Goal: Information Seeking & Learning: Learn about a topic

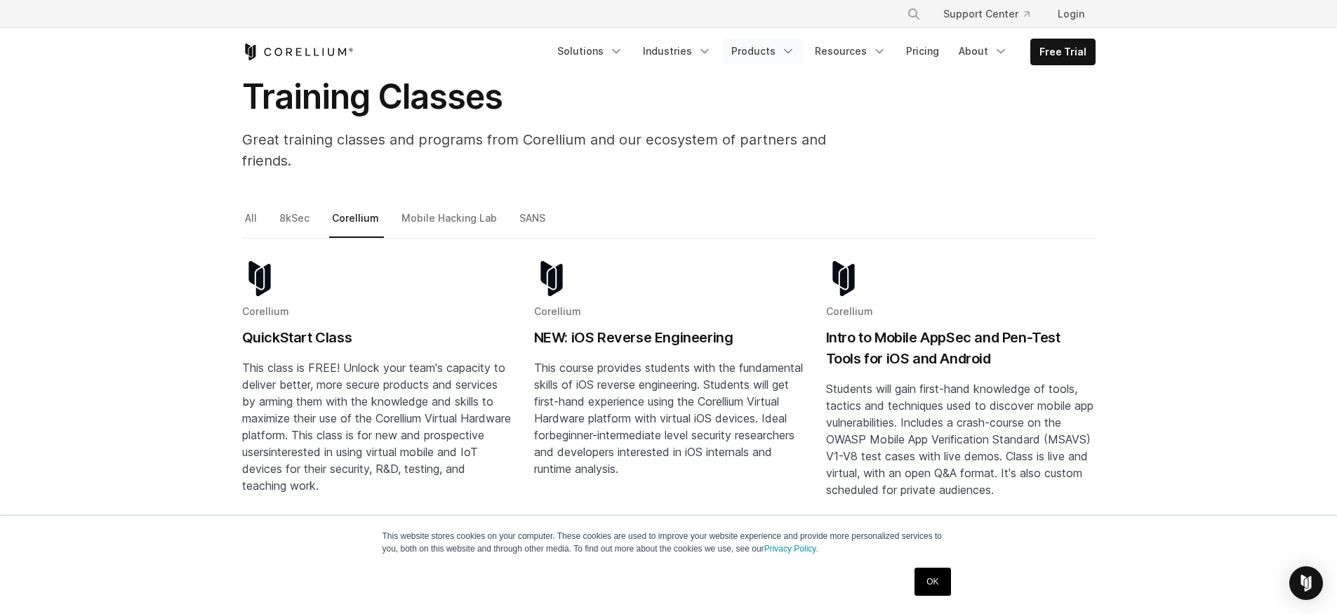
click at [781, 53] on link "Products" at bounding box center [763, 51] width 81 height 25
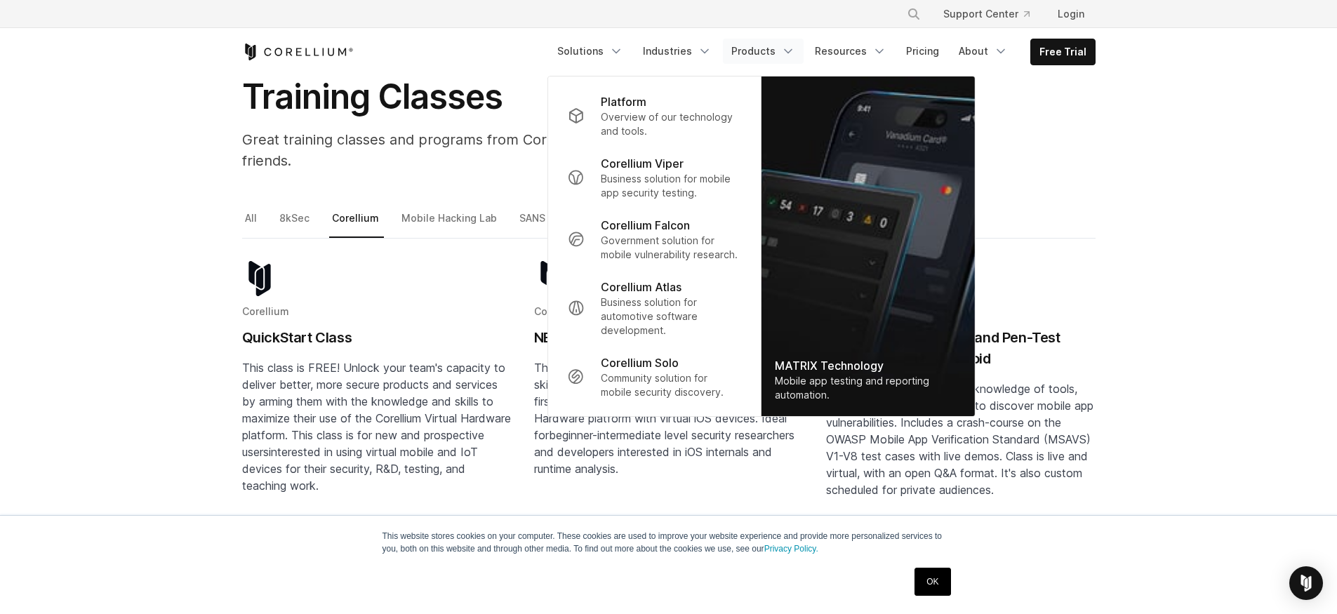
click at [781, 53] on link "Products" at bounding box center [763, 51] width 81 height 25
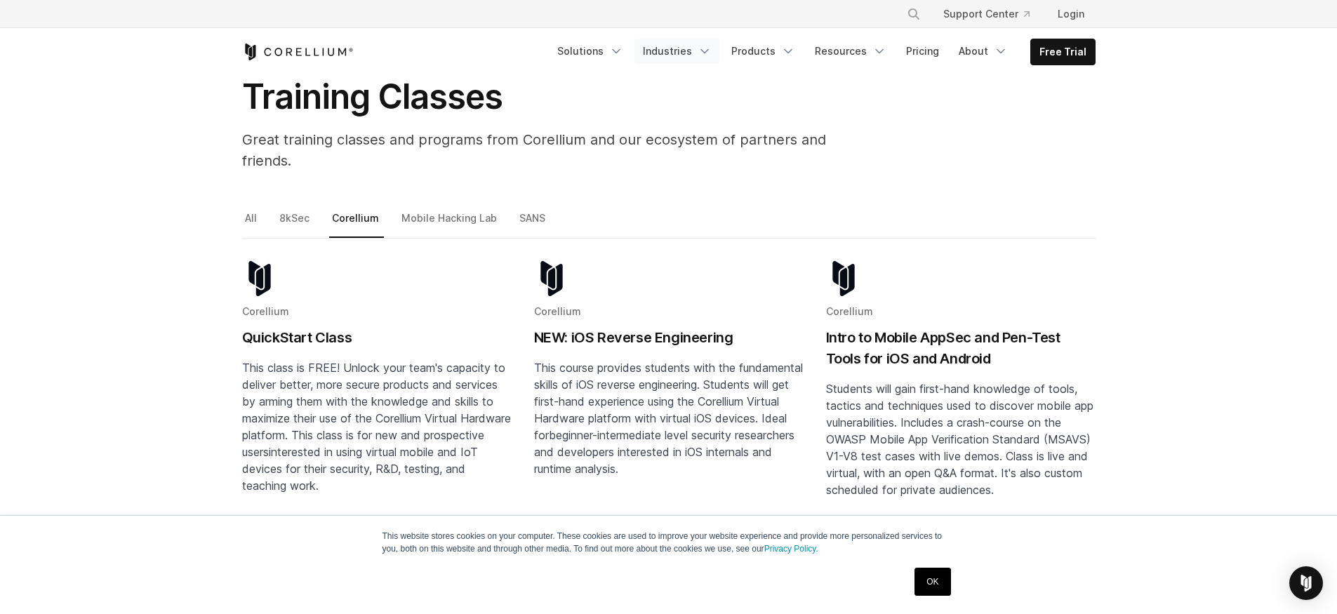
click at [694, 45] on link "Industries" at bounding box center [678, 51] width 86 height 25
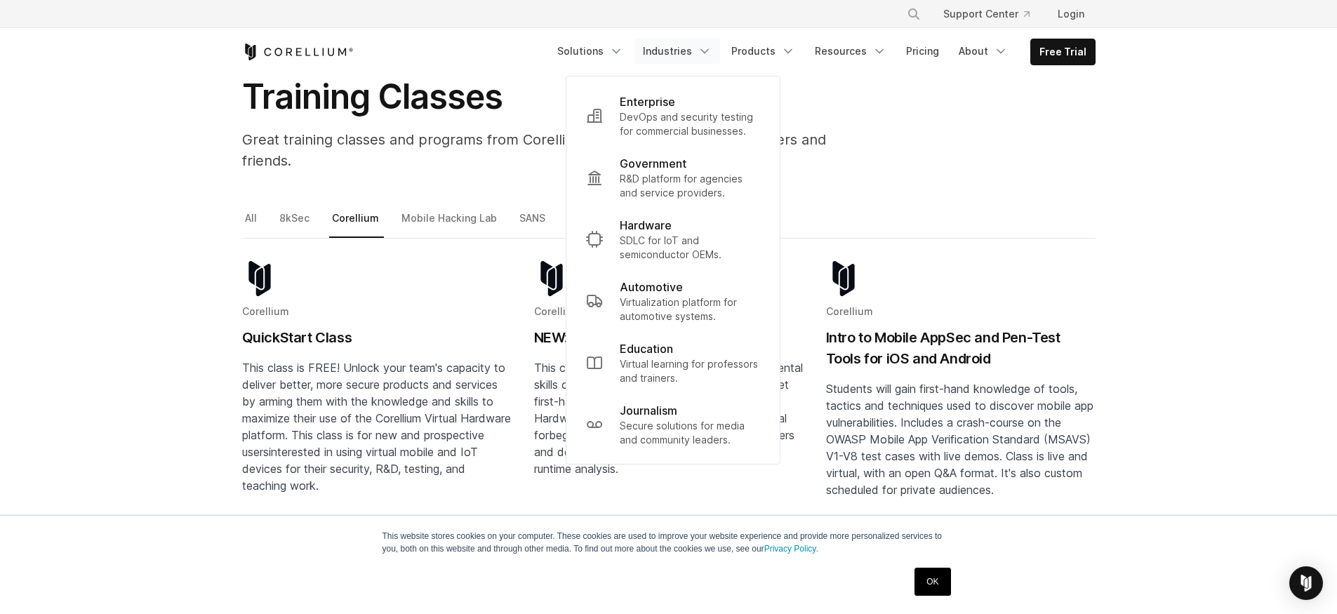
click at [694, 45] on link "Industries" at bounding box center [678, 51] width 86 height 25
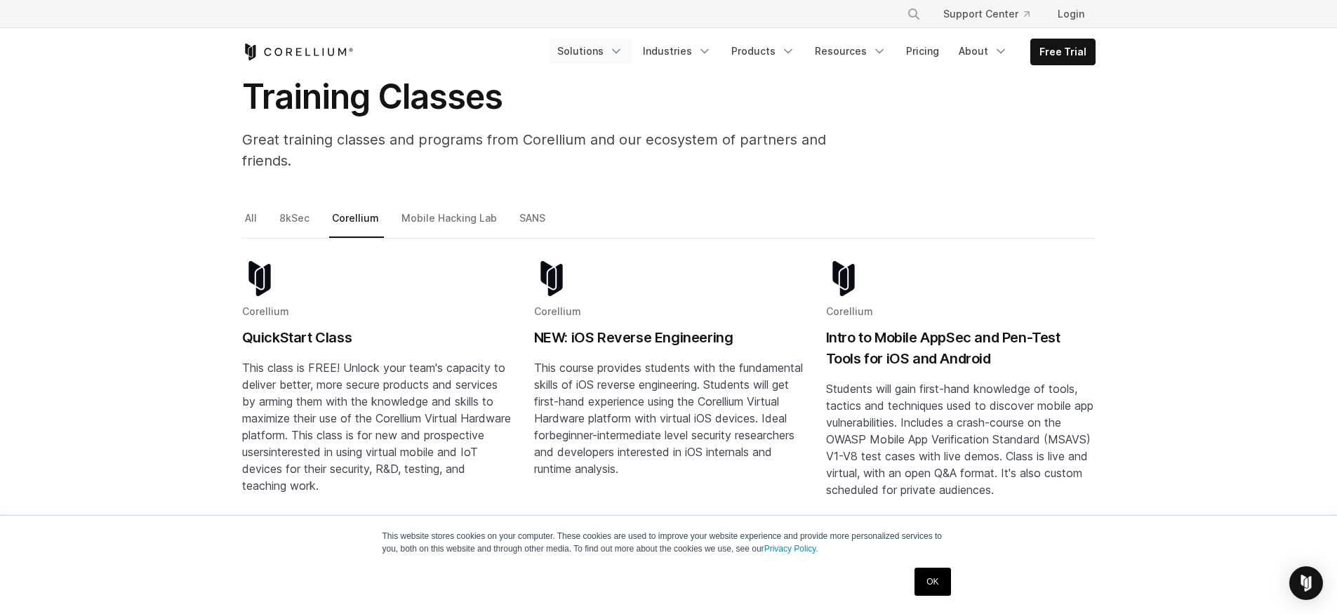
click at [588, 41] on link "Solutions" at bounding box center [590, 51] width 83 height 25
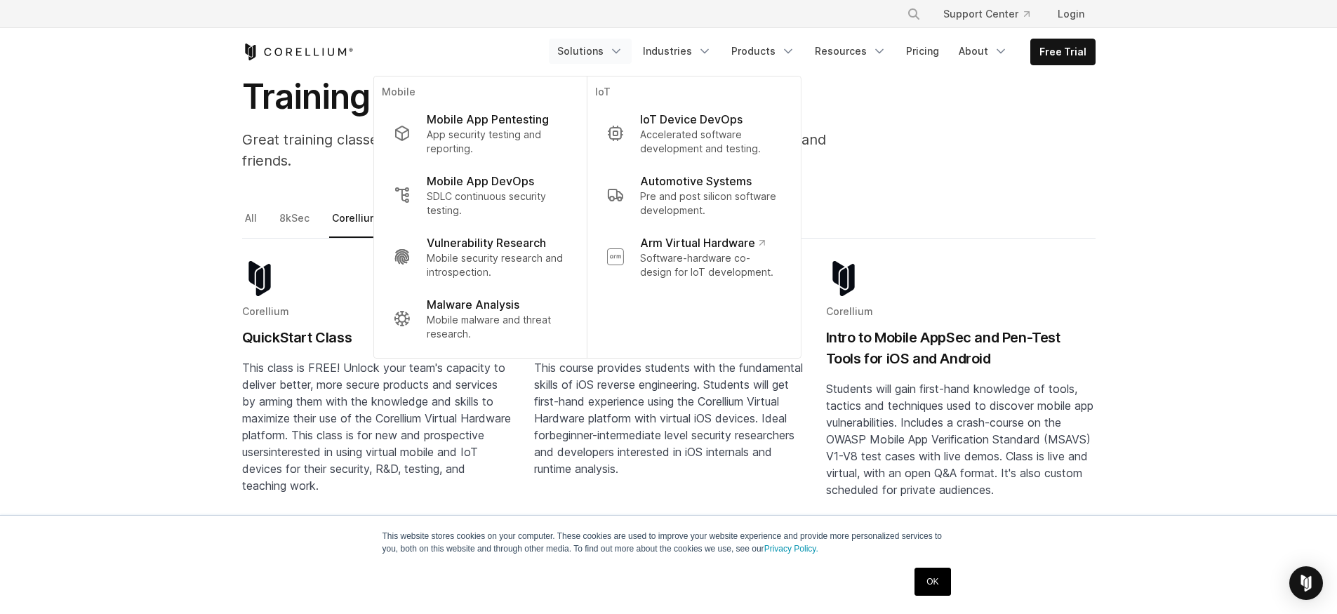
click at [588, 41] on link "Solutions" at bounding box center [590, 51] width 83 height 25
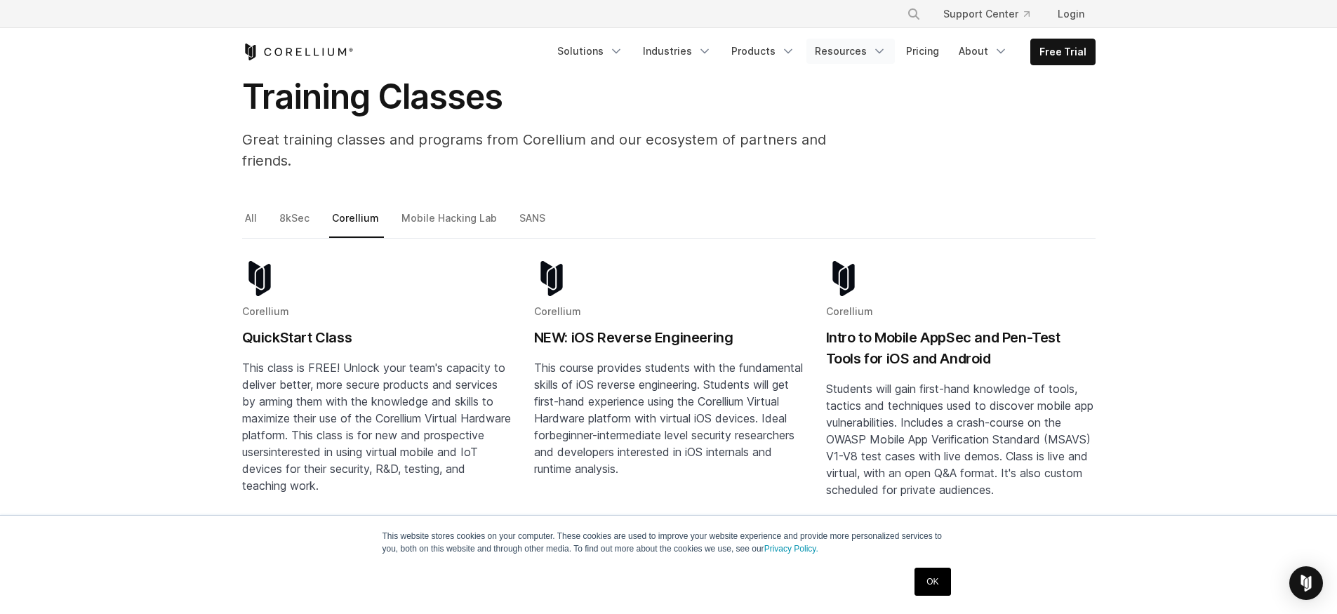
click at [870, 44] on link "Resources" at bounding box center [851, 51] width 88 height 25
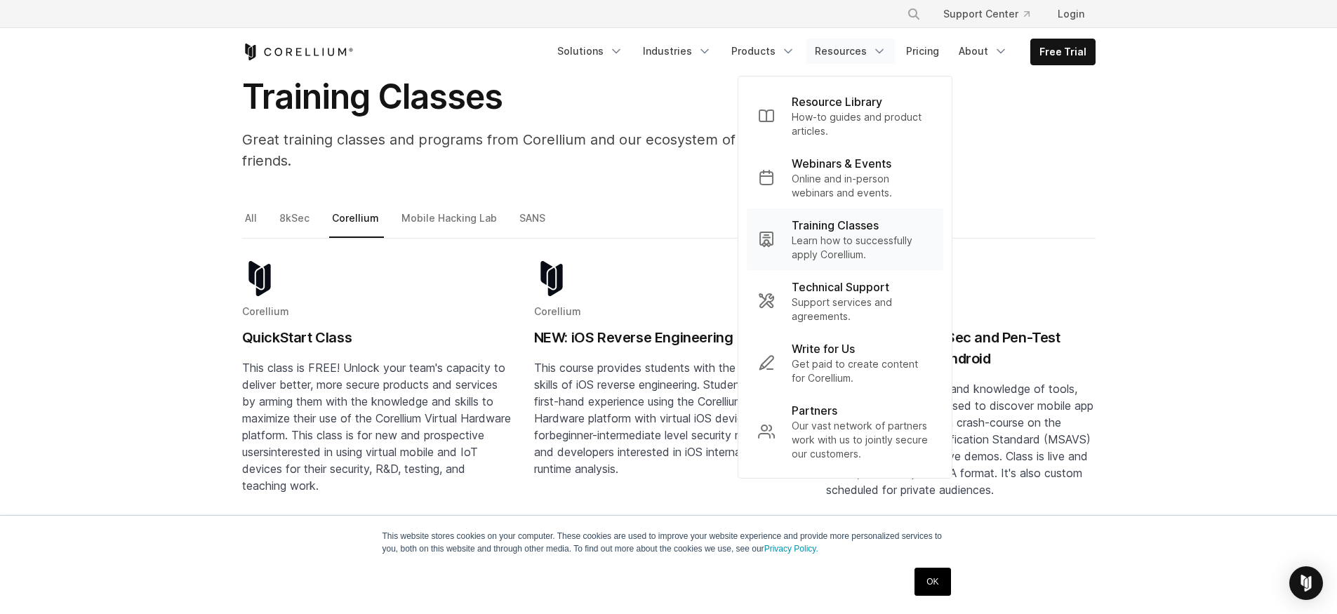
click at [849, 232] on p "Training Classes" at bounding box center [835, 225] width 87 height 17
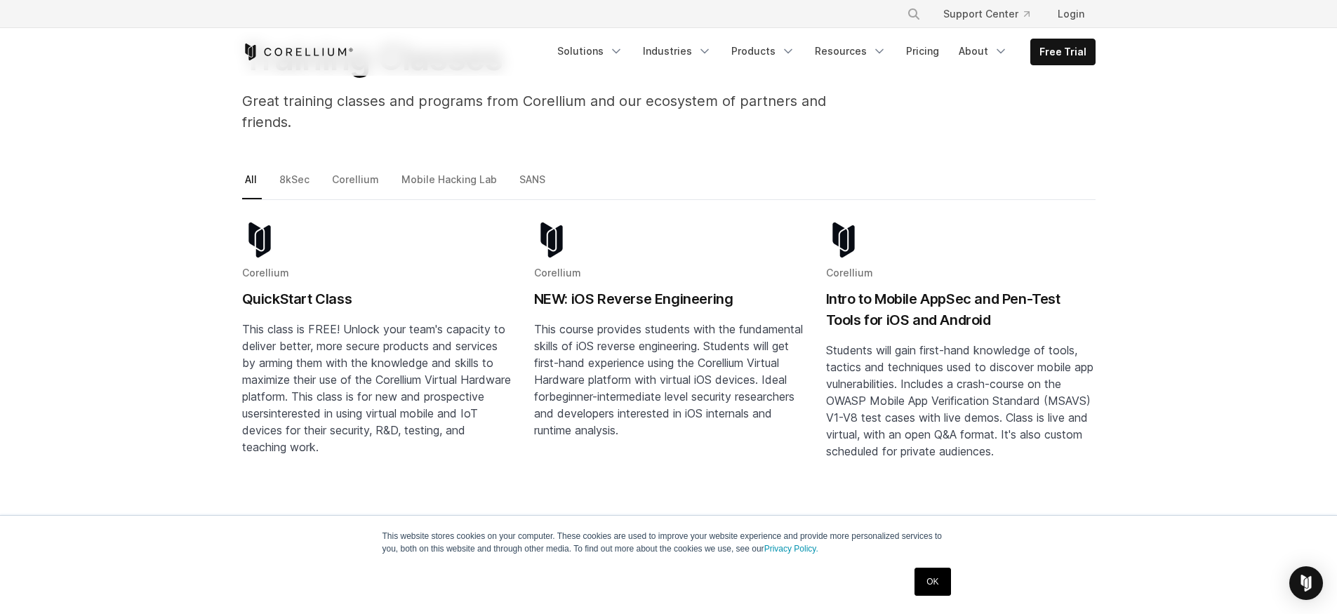
scroll to position [84, 0]
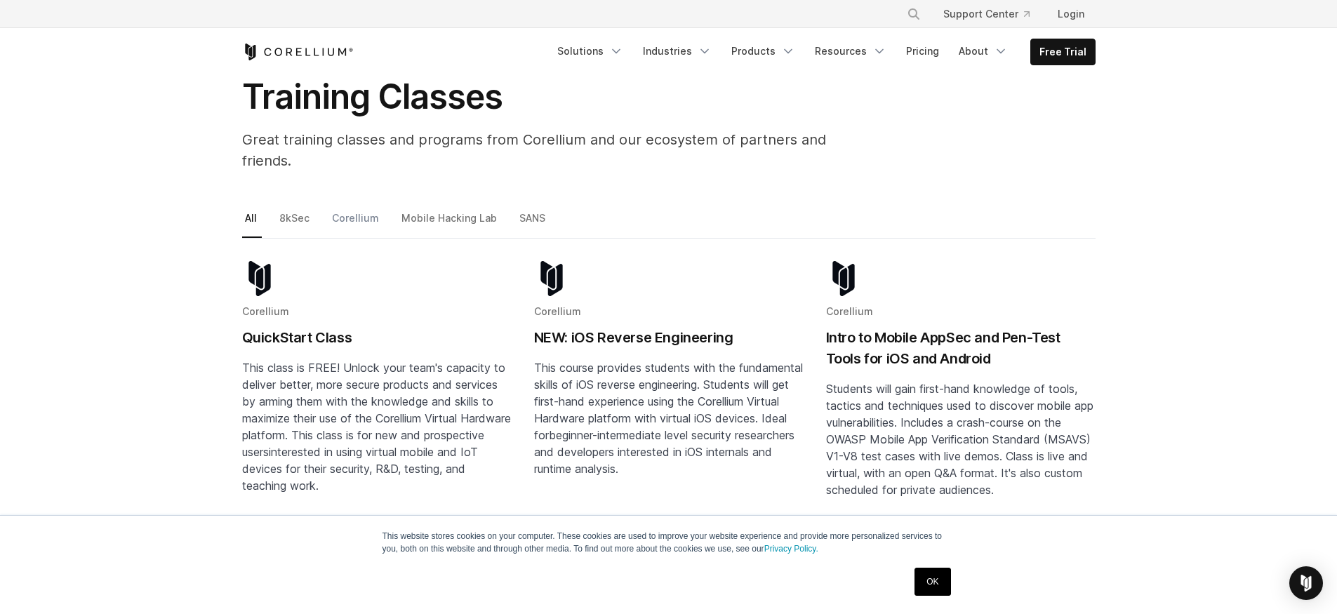
click at [360, 209] on link "Corellium" at bounding box center [356, 223] width 55 height 29
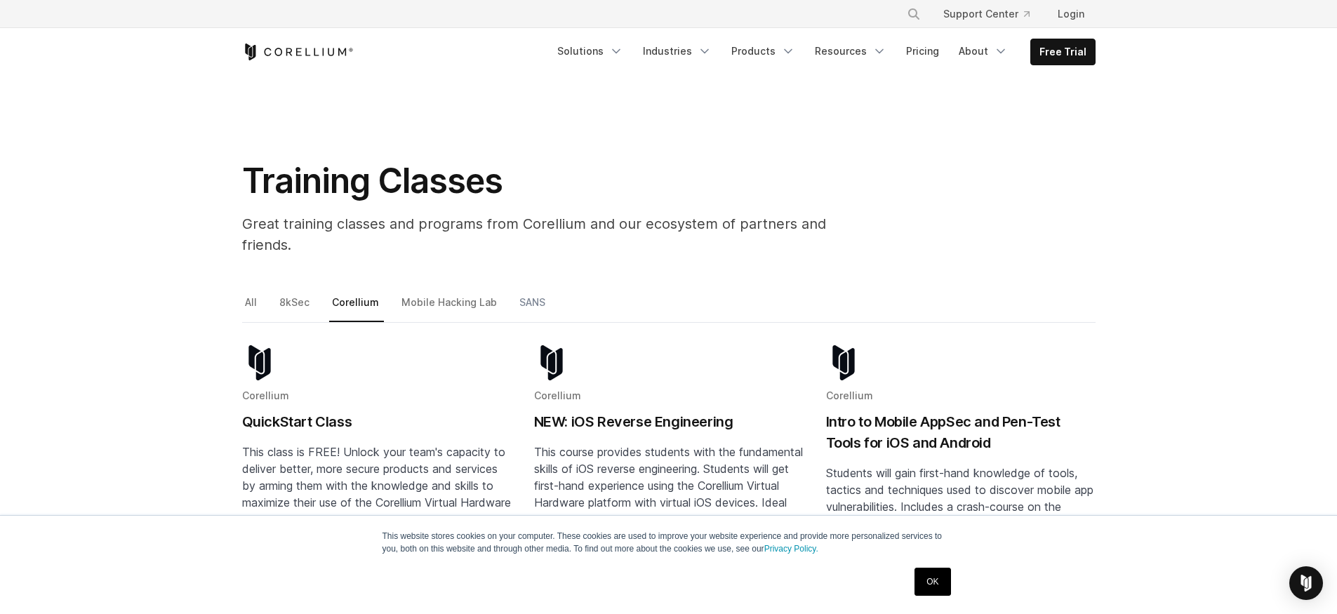
click at [519, 293] on link "SANS" at bounding box center [534, 307] width 34 height 29
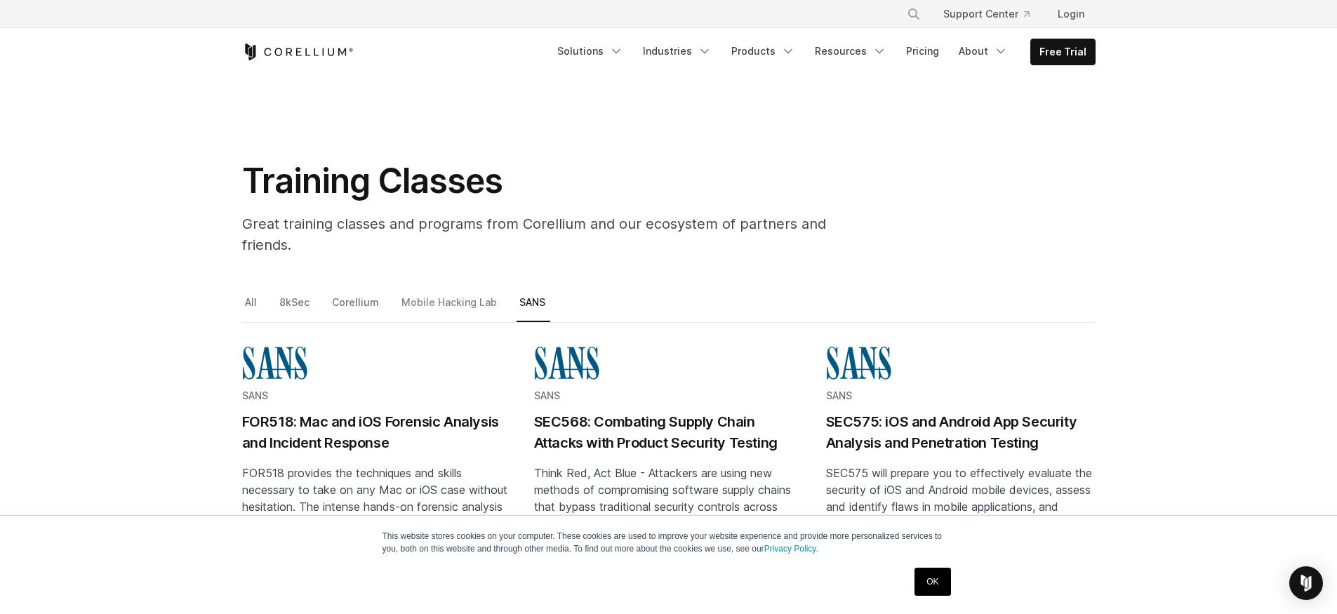
click at [463, 293] on link "Mobile Hacking Lab" at bounding box center [450, 307] width 103 height 29
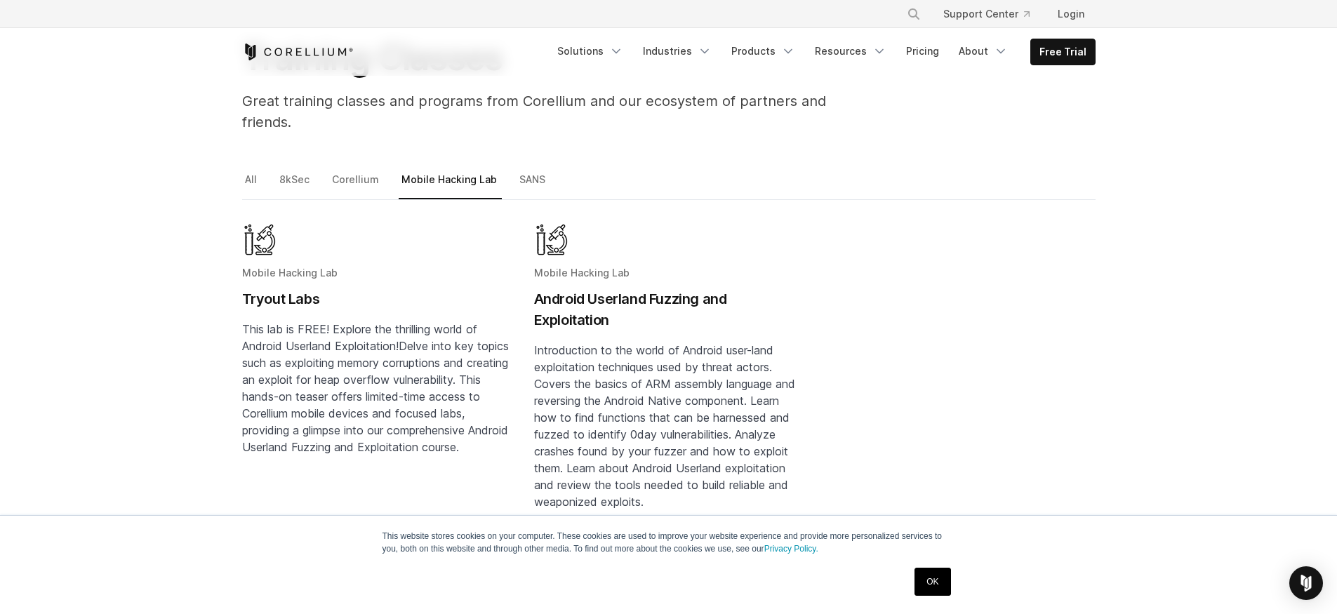
scroll to position [84, 0]
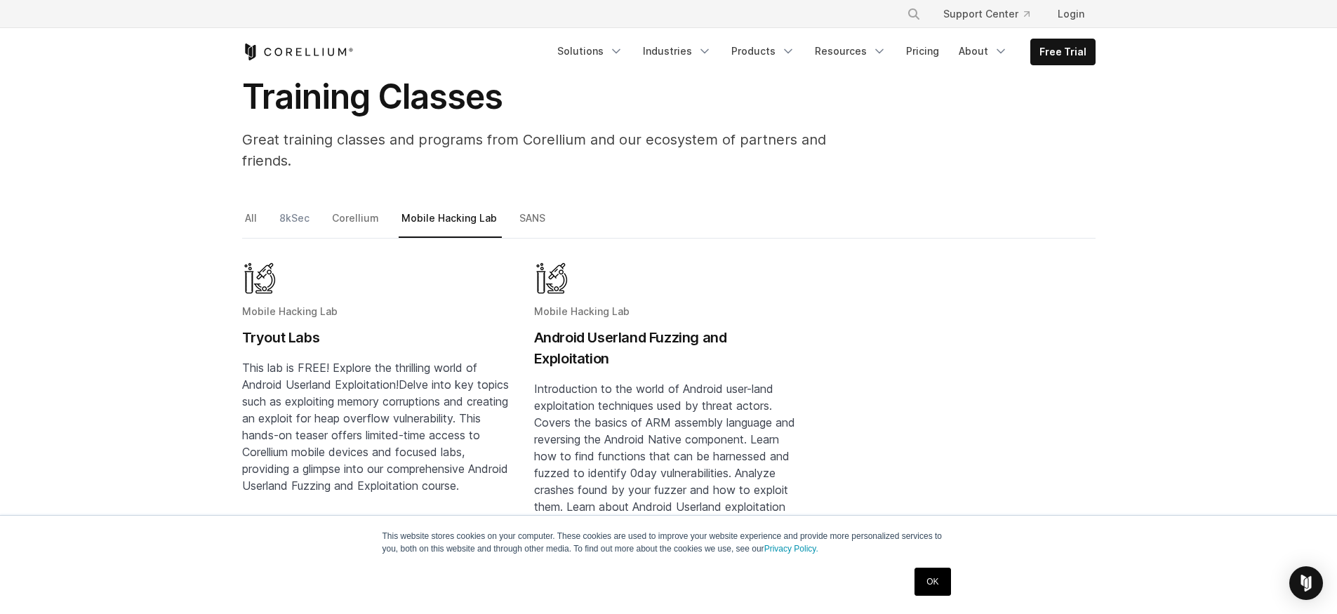
click at [282, 209] on link "8kSec" at bounding box center [296, 223] width 38 height 29
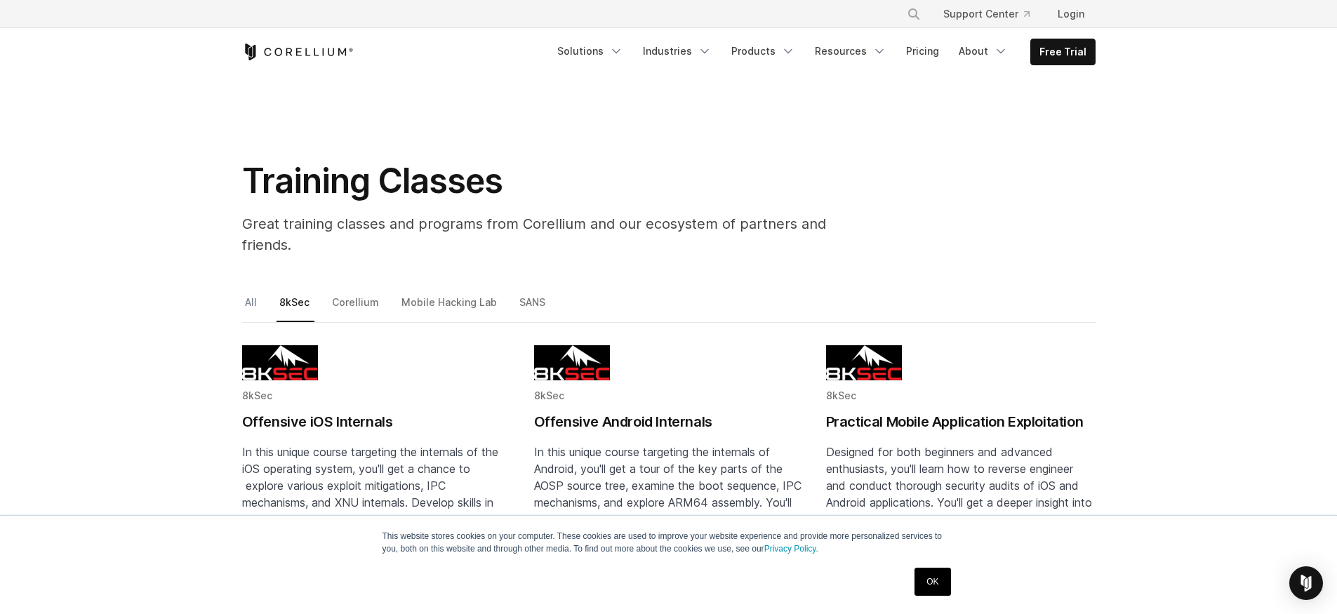
click at [256, 293] on link "All" at bounding box center [252, 307] width 20 height 29
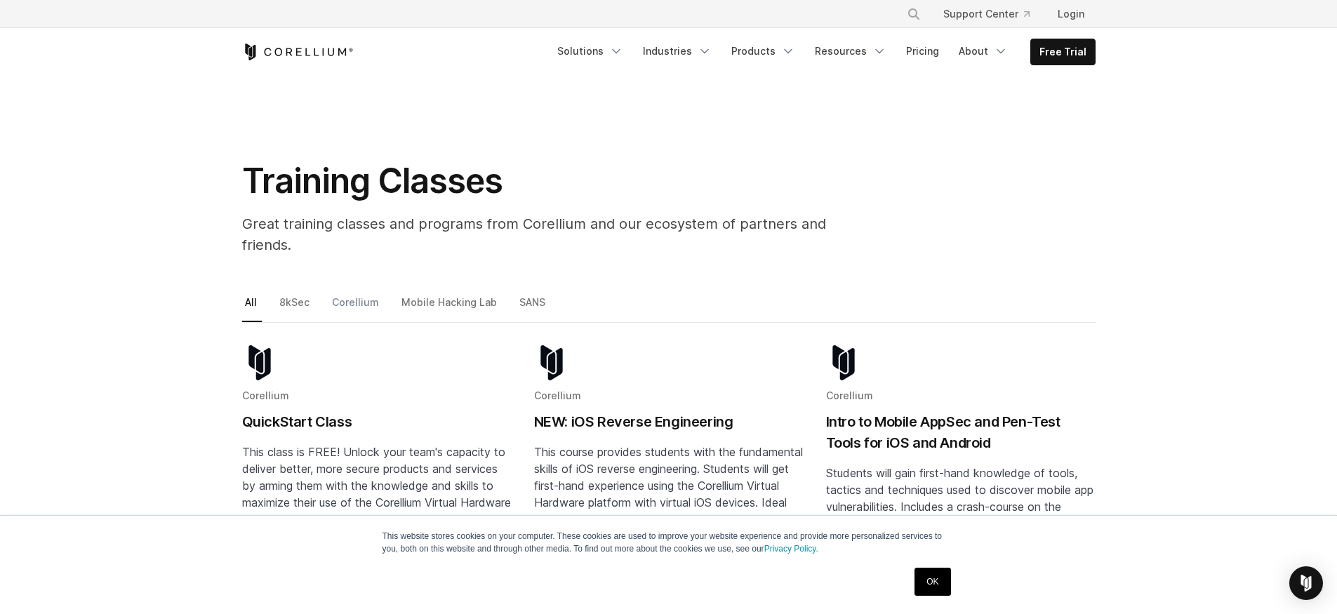
click at [346, 293] on link "Corellium" at bounding box center [356, 307] width 55 height 29
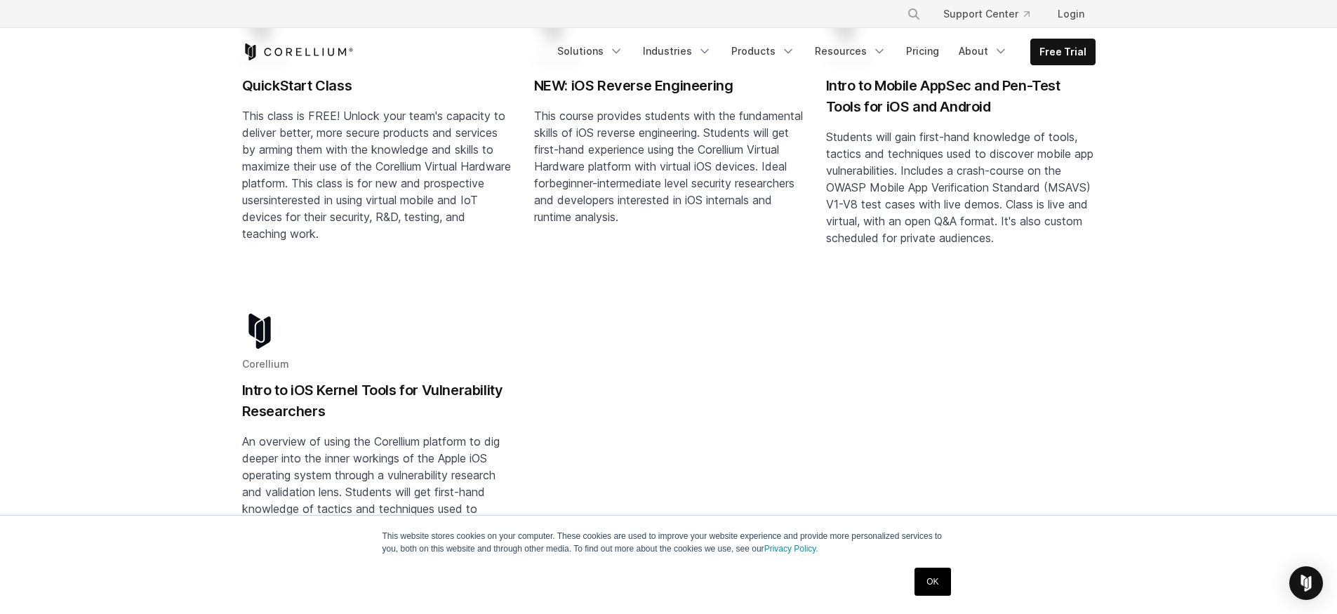
scroll to position [337, 0]
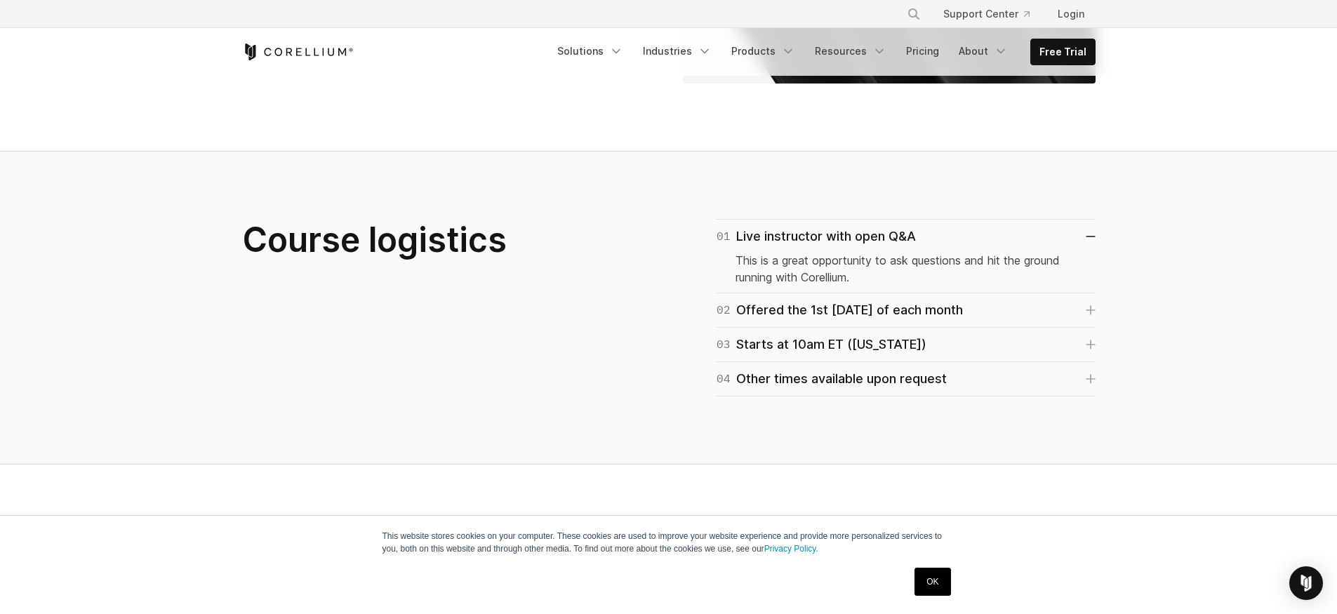
scroll to position [842, 0]
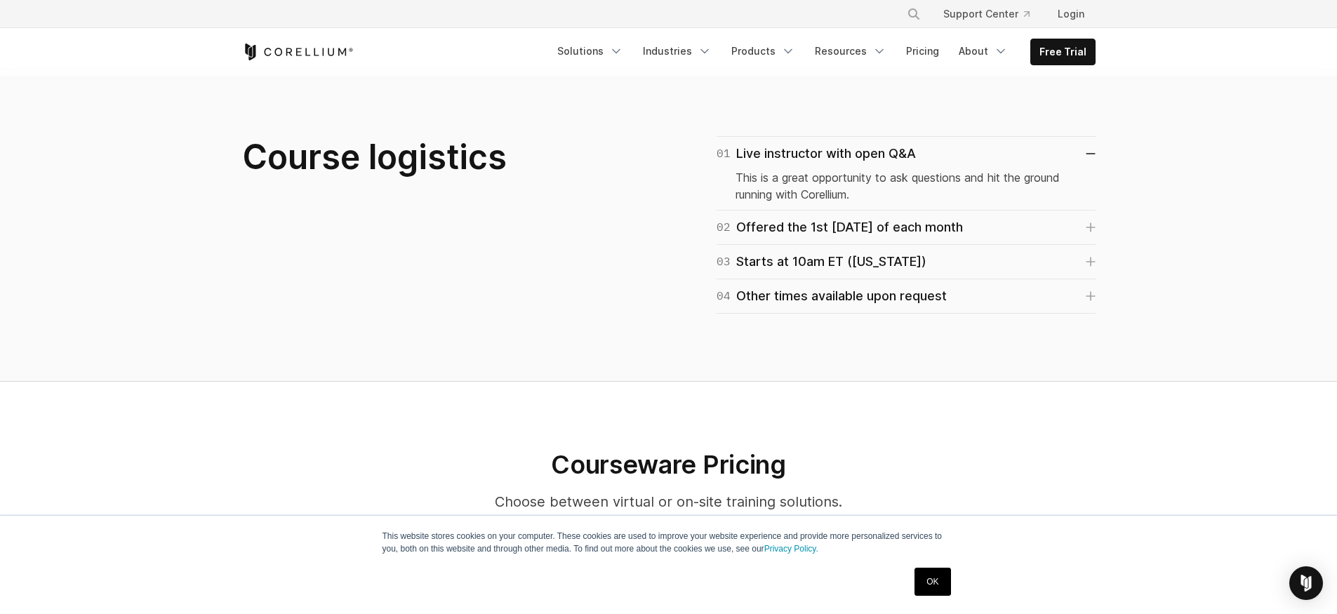
drag, startPoint x: 1061, startPoint y: 16, endPoint x: 1122, endPoint y: 135, distance: 134.1
click at [1122, 135] on div "× Search our site... Support Center Login Mobile" at bounding box center [668, 319] width 1337 height 2322
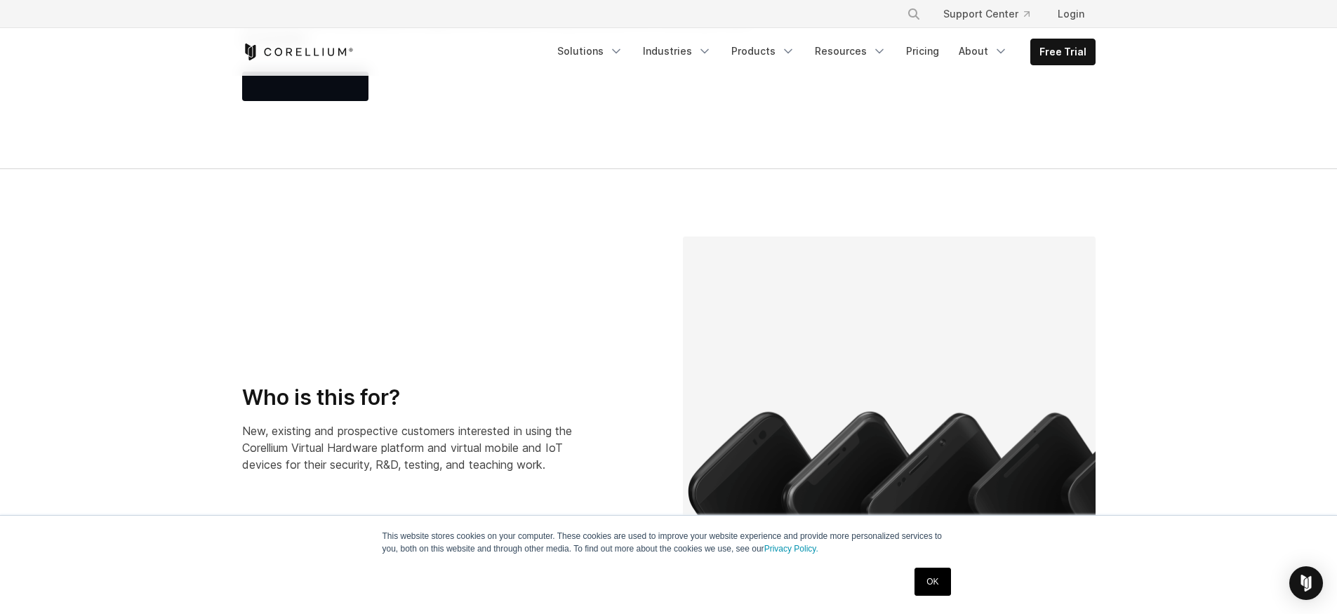
scroll to position [0, 0]
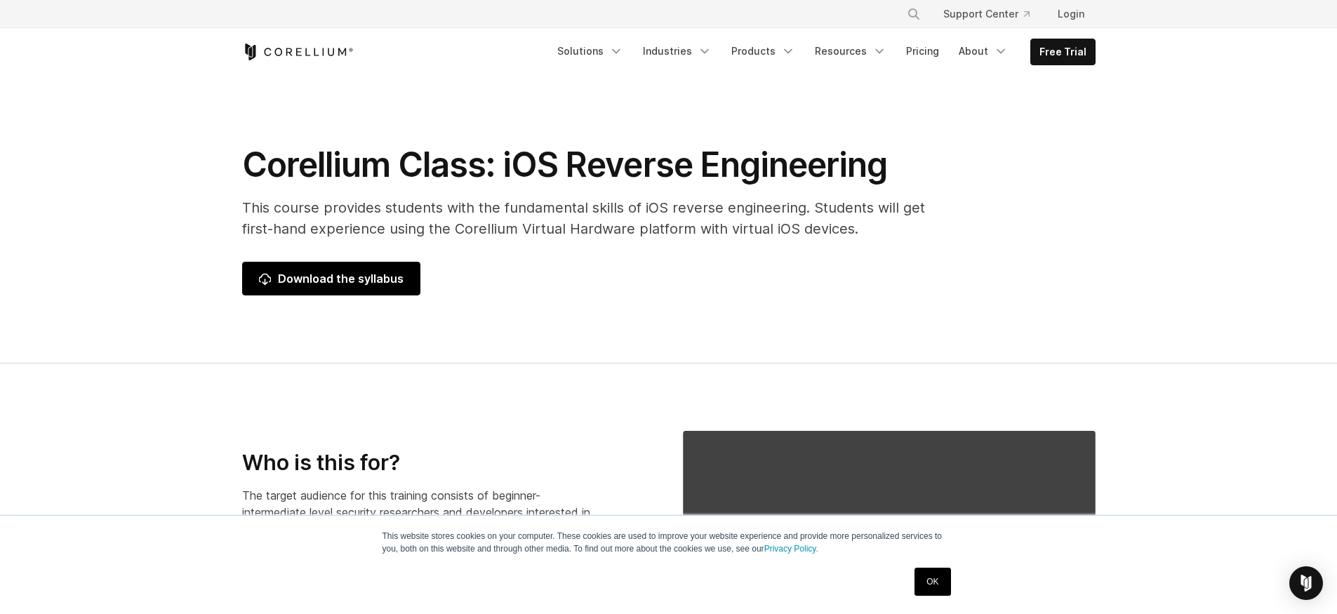
click at [383, 272] on span "Download the syllabus" at bounding box center [331, 278] width 145 height 17
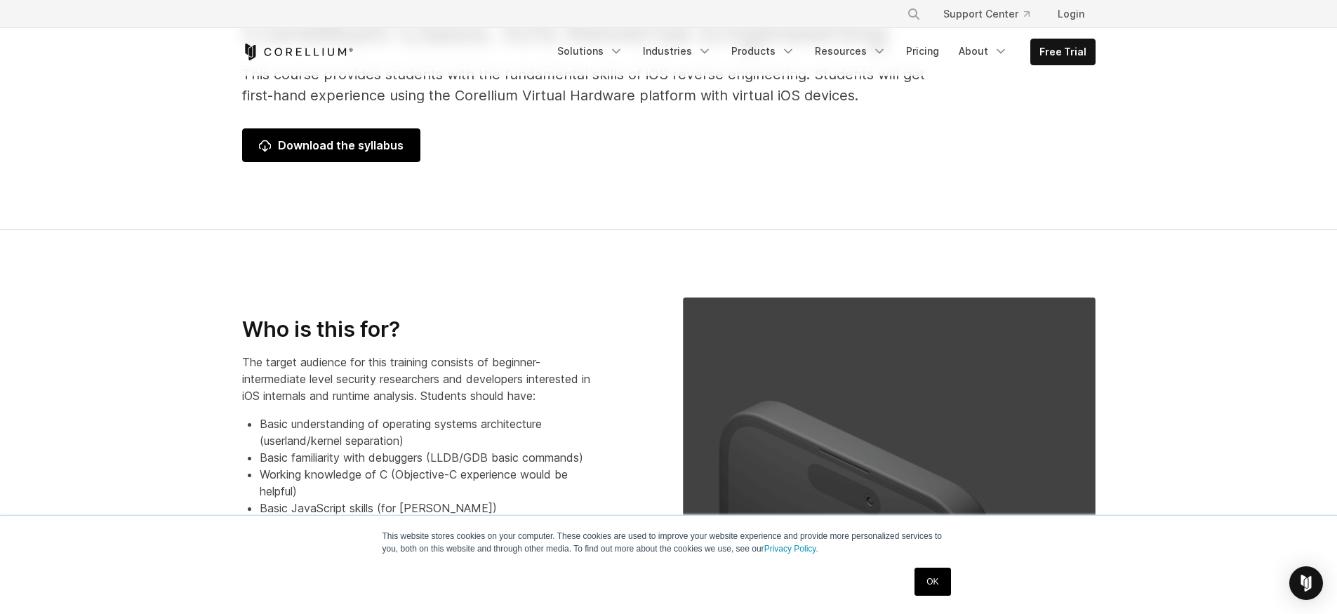
scroll to position [337, 0]
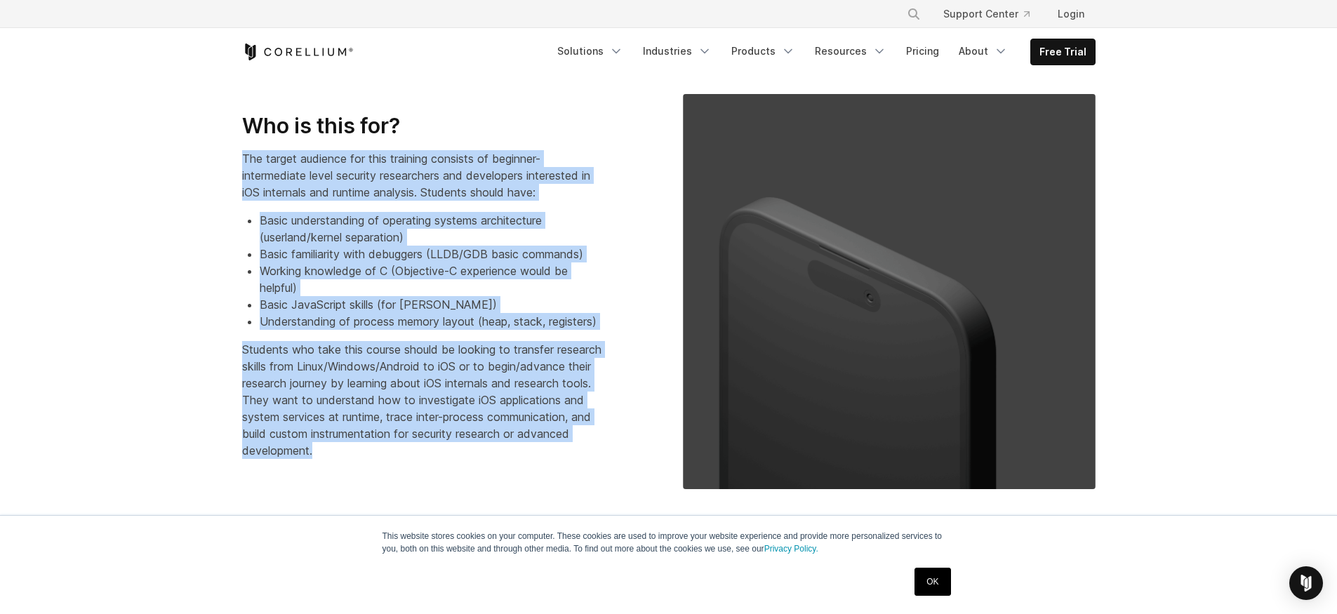
drag, startPoint x: 500, startPoint y: 458, endPoint x: 212, endPoint y: 147, distance: 423.8
click at [212, 147] on section "Who is this for? The target audience for this training consists of beginner-int…" at bounding box center [668, 292] width 1337 height 531
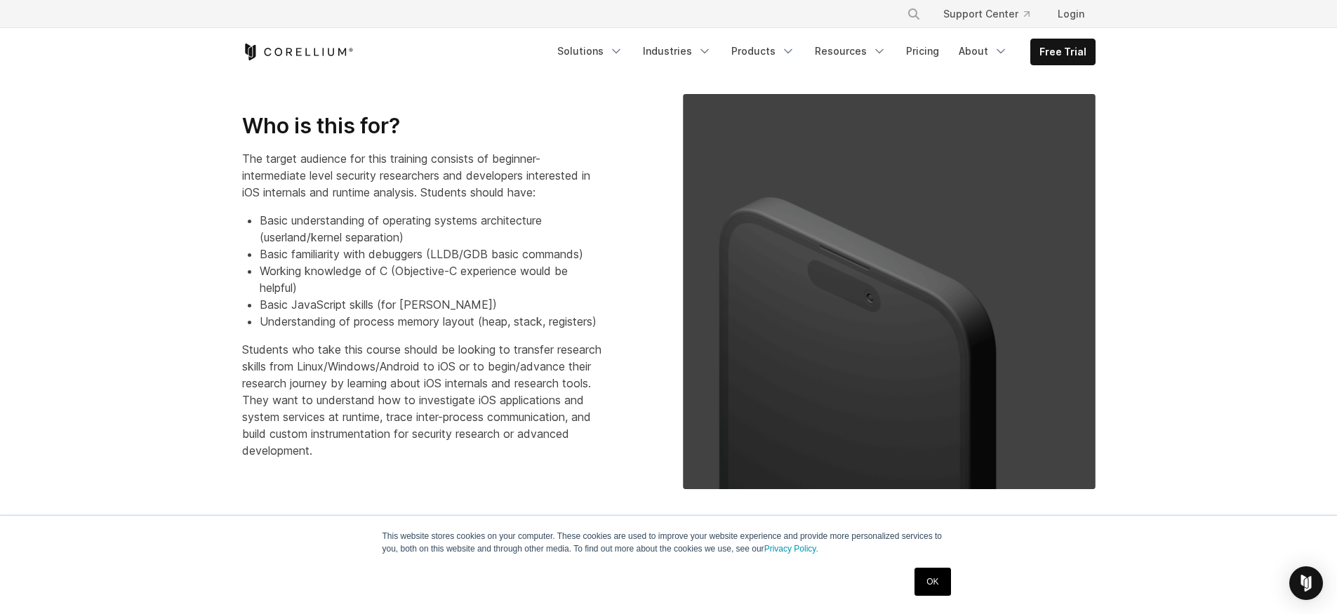
click at [192, 112] on section "Who is this for? The target audience for this training consists of beginner-int…" at bounding box center [668, 292] width 1337 height 531
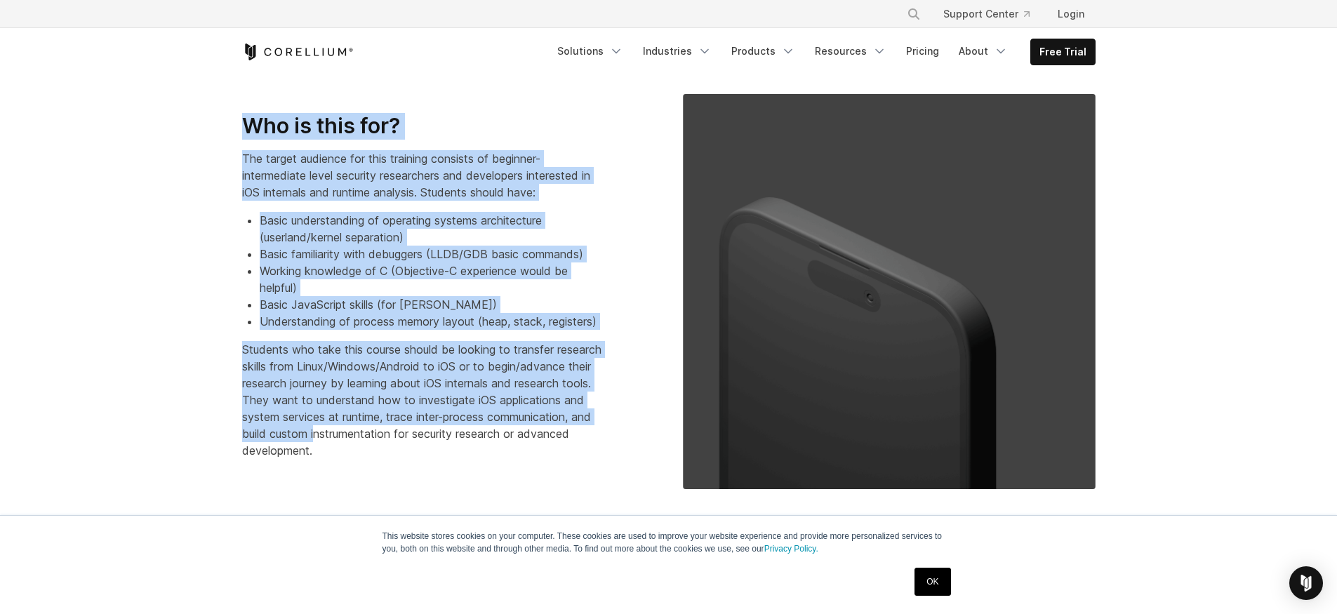
drag, startPoint x: 195, startPoint y: 110, endPoint x: 501, endPoint y: 446, distance: 454.2
click at [501, 446] on section "Who is this for? The target audience for this training consists of beginner-int…" at bounding box center [668, 292] width 1337 height 531
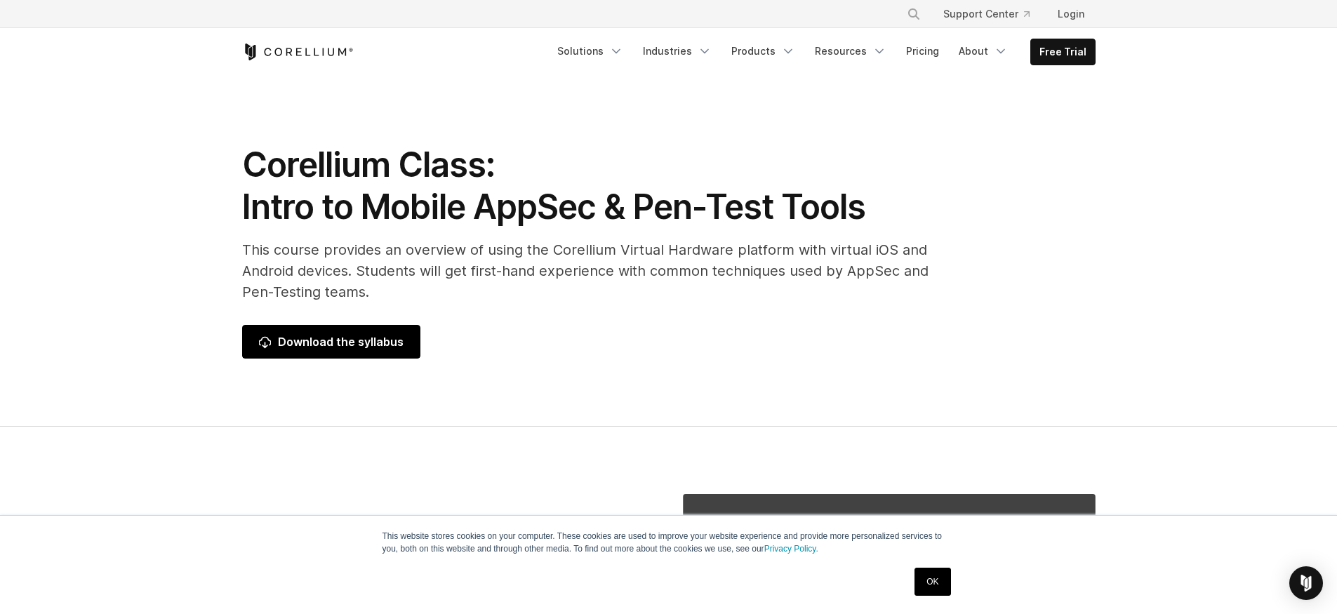
click at [396, 334] on span "Download the syllabus" at bounding box center [331, 341] width 145 height 17
